Goal: Task Accomplishment & Management: Use online tool/utility

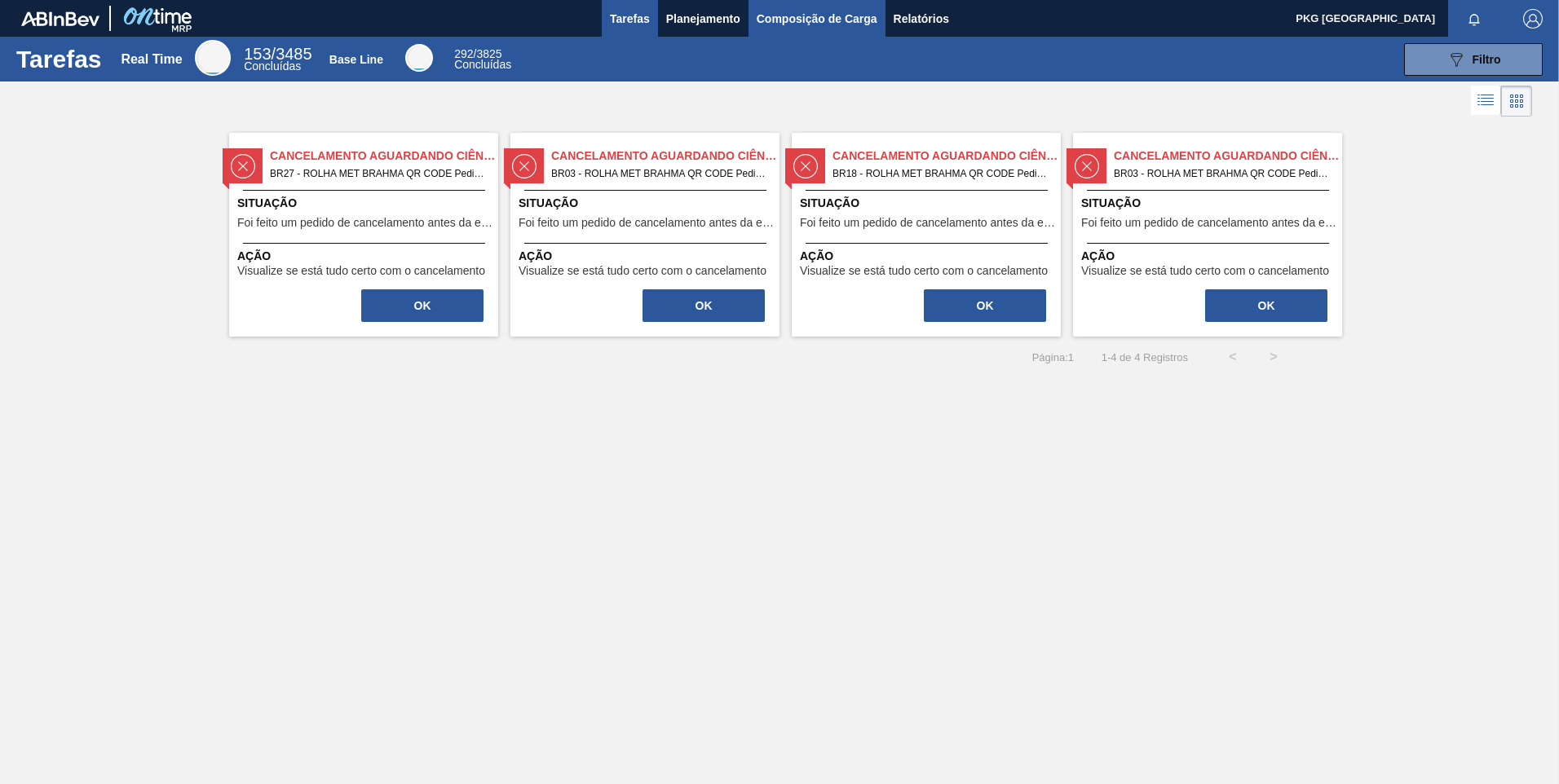
click at [818, 21] on span "Composição de Carga" at bounding box center [817, 18] width 120 height 19
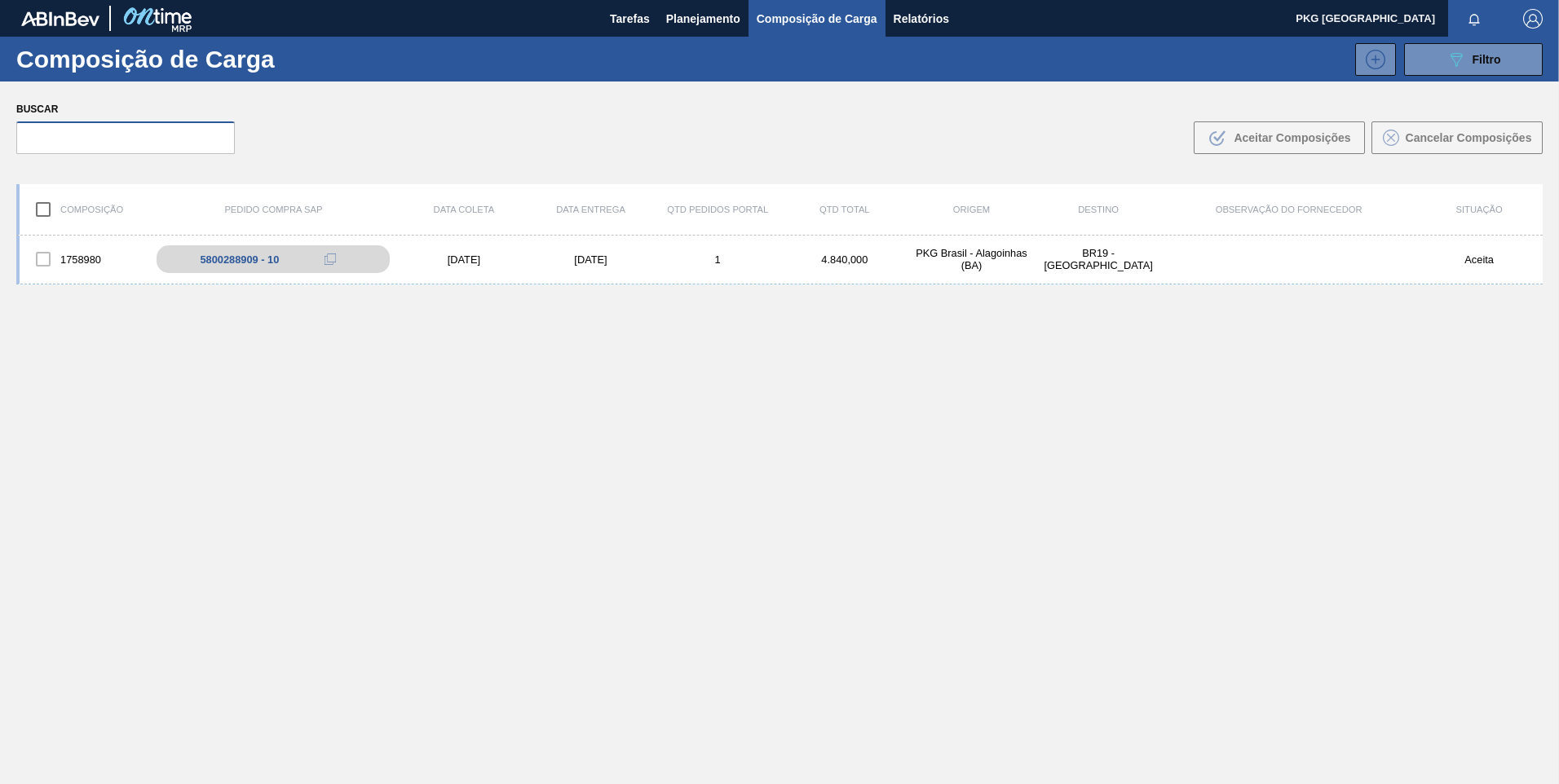
click at [163, 150] on input "text" at bounding box center [126, 137] width 219 height 32
paste input "5800391786"
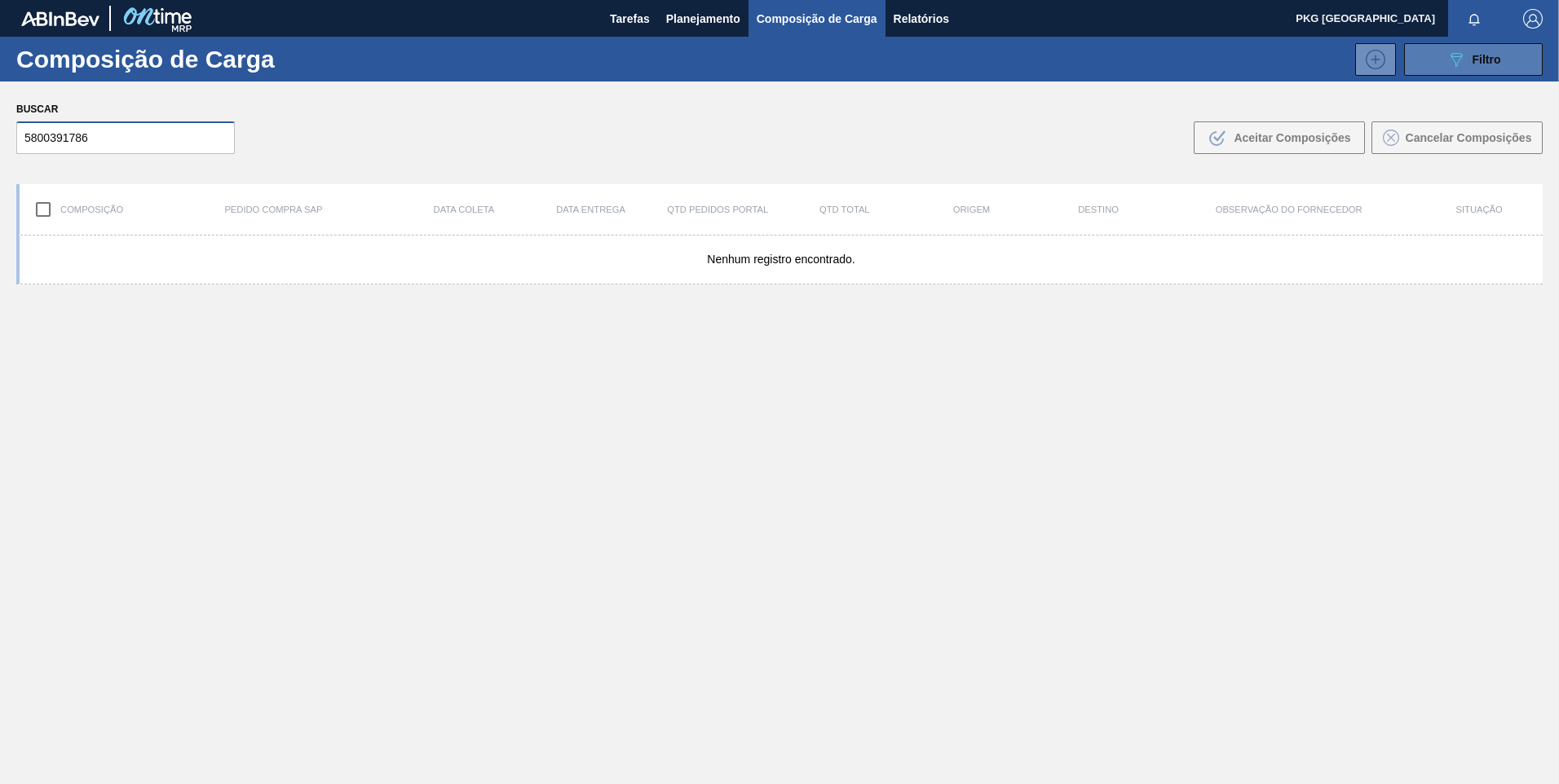
type input "5800391786"
click at [1424, 69] on button "089F7B8B-B2A5-4AFE-B5C0-19BA573D28AC Filtro" at bounding box center [1474, 59] width 139 height 32
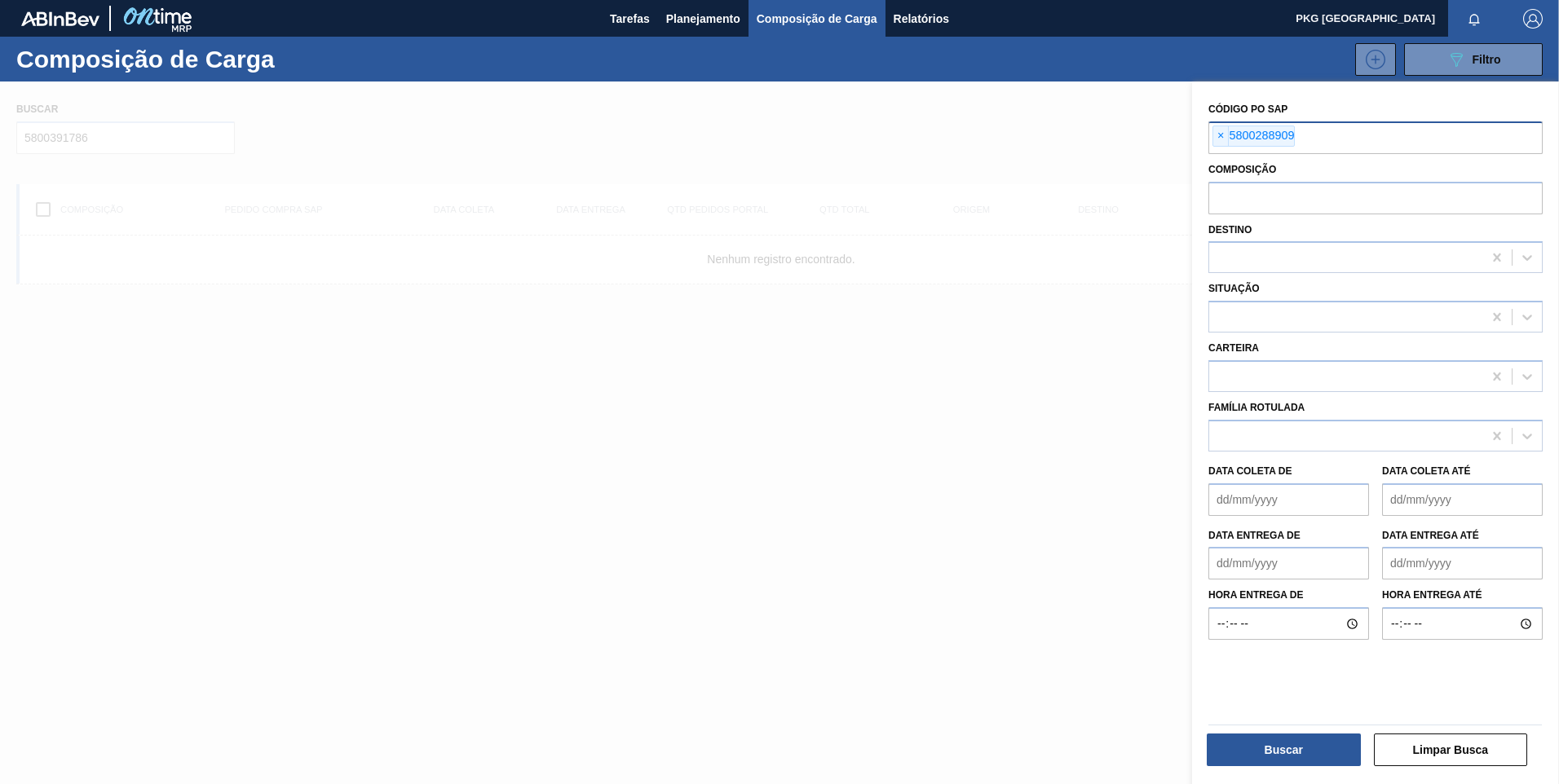
click at [1317, 134] on input "text" at bounding box center [1462, 136] width 335 height 31
click at [1218, 134] on span "×" at bounding box center [1222, 136] width 16 height 19
click at [1231, 142] on input "text" at bounding box center [1375, 136] width 335 height 31
paste input "5800391786"
type input "5800391786"
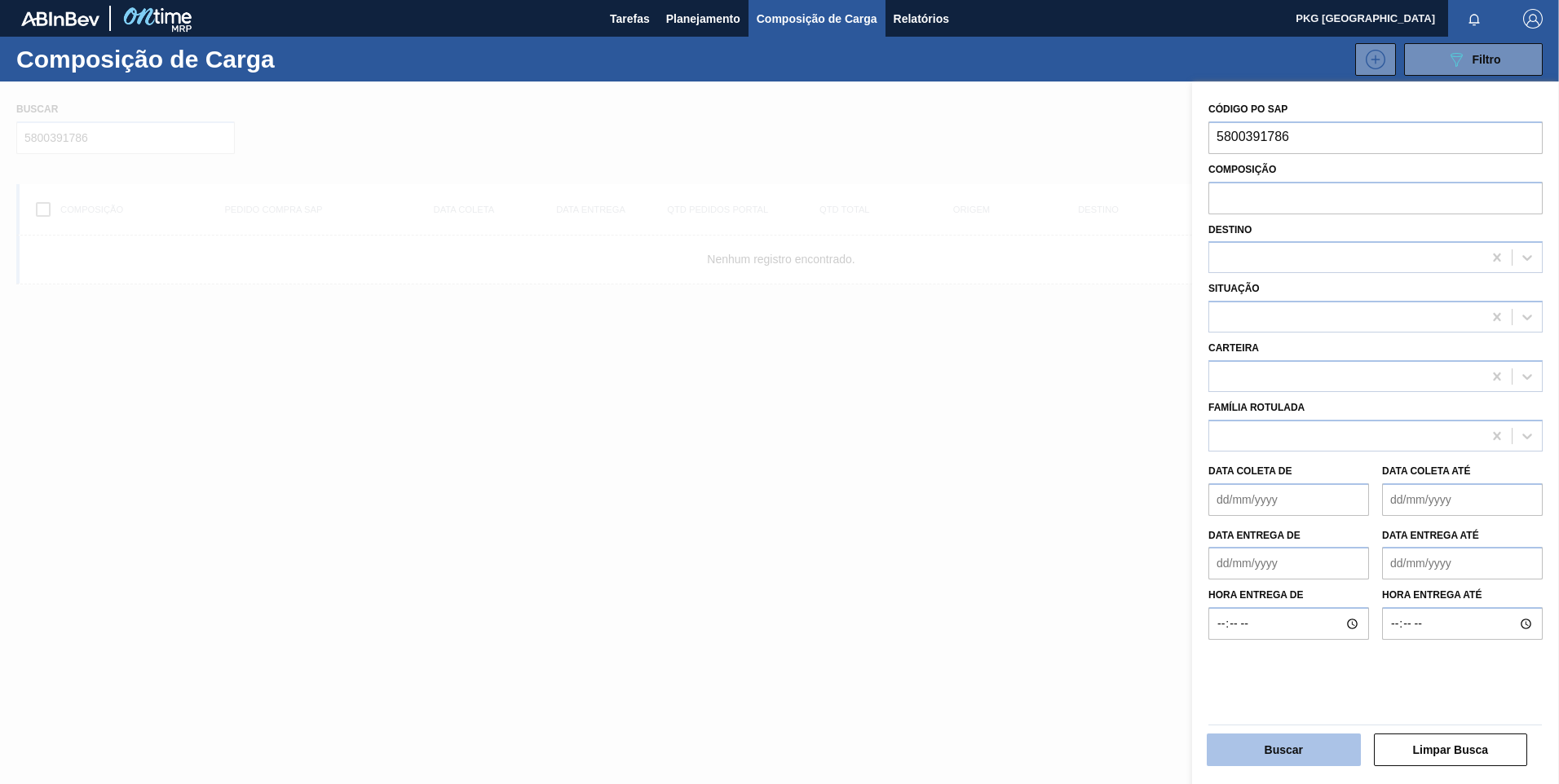
click at [1294, 754] on button "Buscar" at bounding box center [1283, 750] width 154 height 32
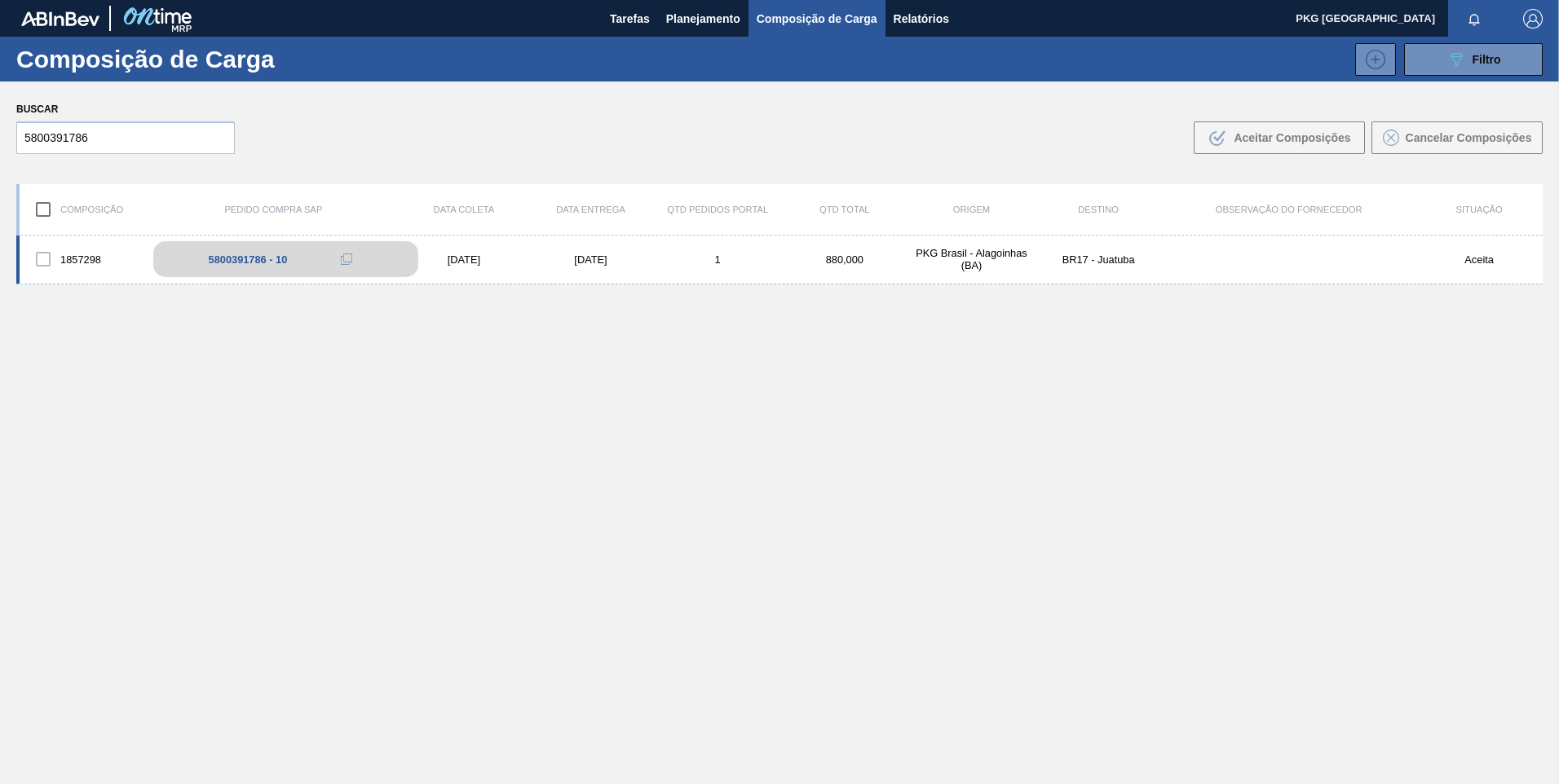
click at [239, 264] on div "5800391786 - 10" at bounding box center [249, 260] width 79 height 12
click at [580, 256] on div "[DATE]" at bounding box center [591, 260] width 127 height 12
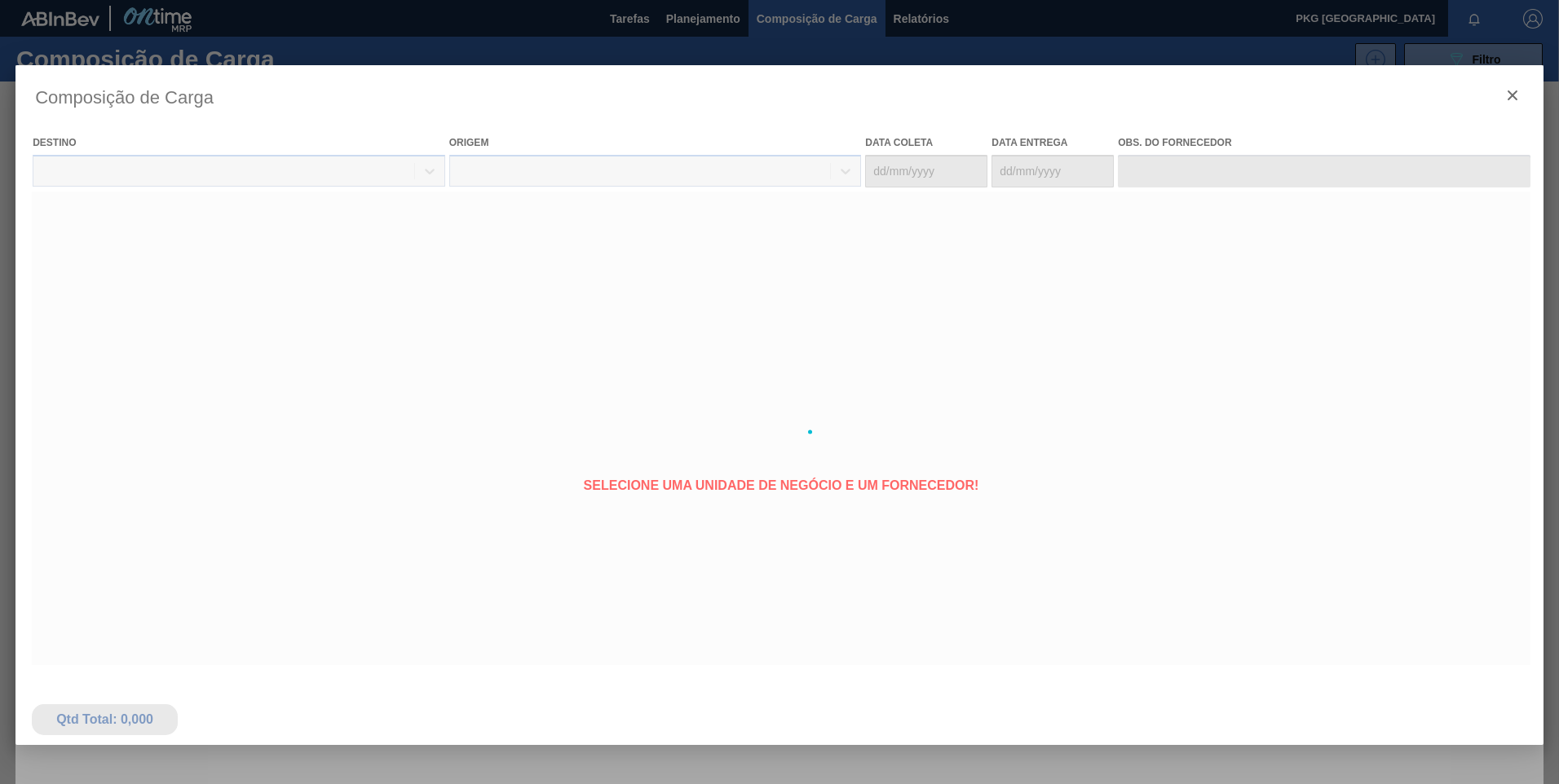
type coleta "16/10/2025"
type Entrega "[DATE]"
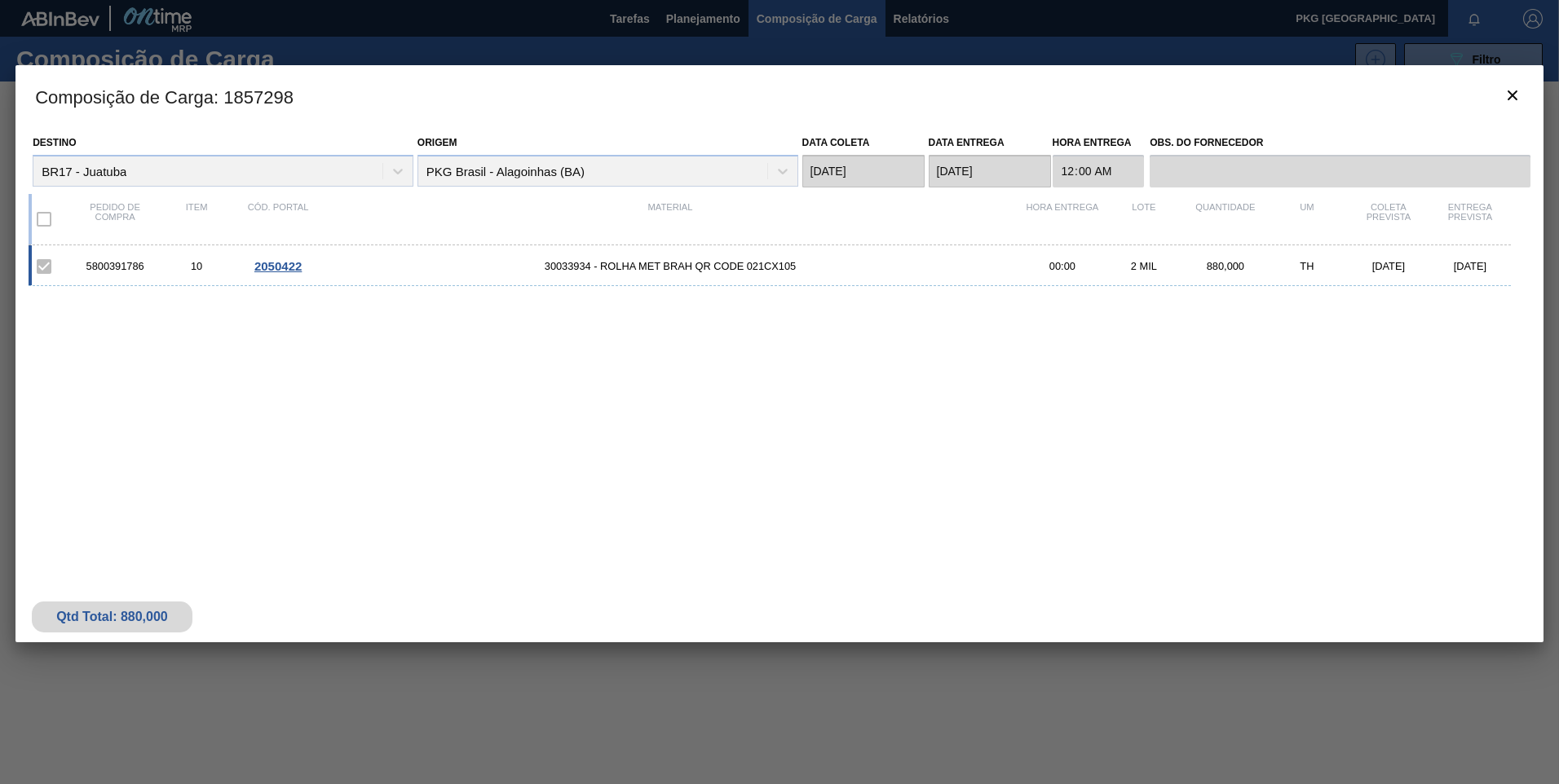
click at [278, 267] on span "2050422" at bounding box center [278, 266] width 47 height 14
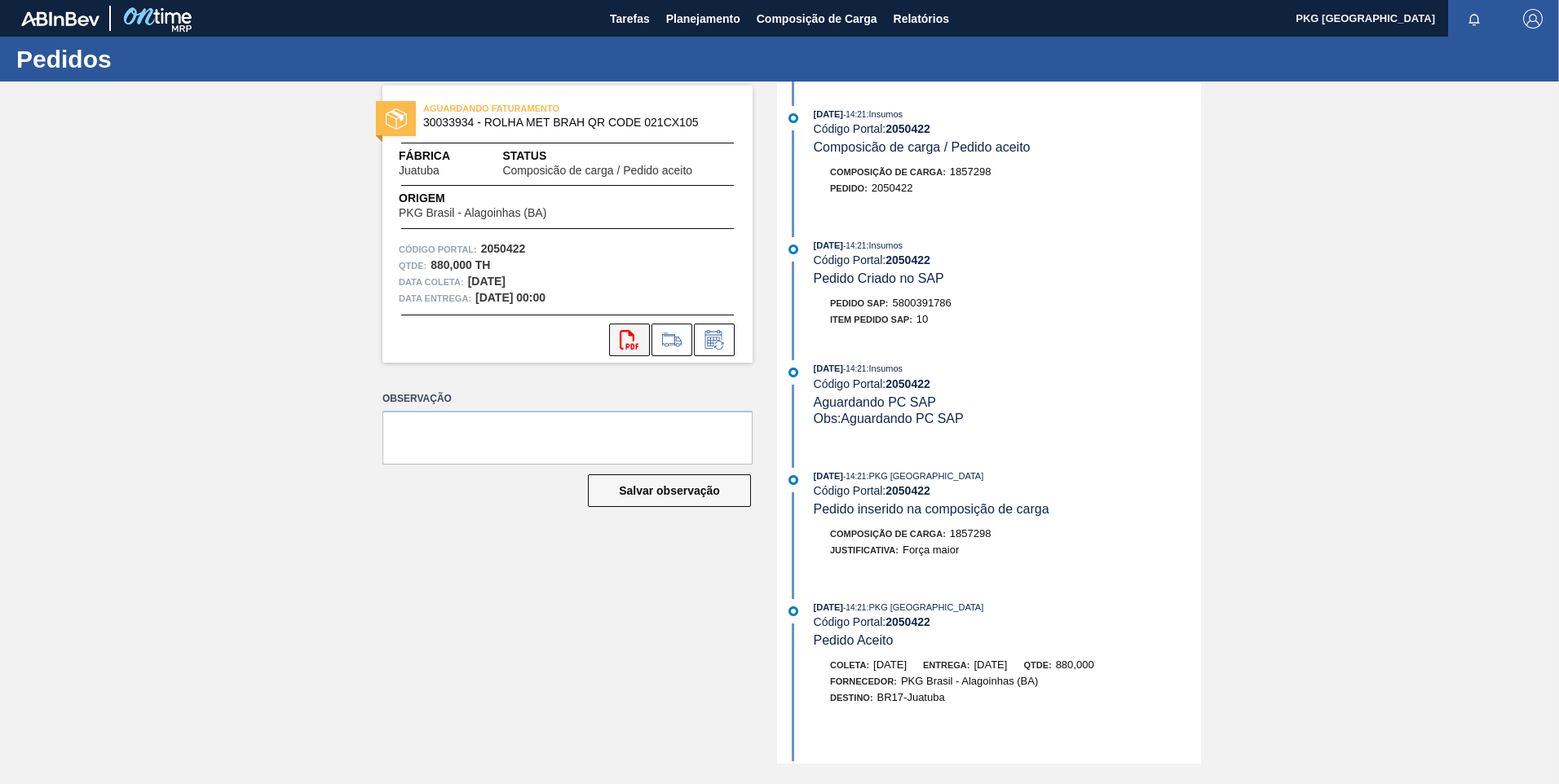
click at [630, 339] on icon "svg{fill:#ff0000}" at bounding box center [630, 340] width 19 height 19
